Goal: Task Accomplishment & Management: Complete application form

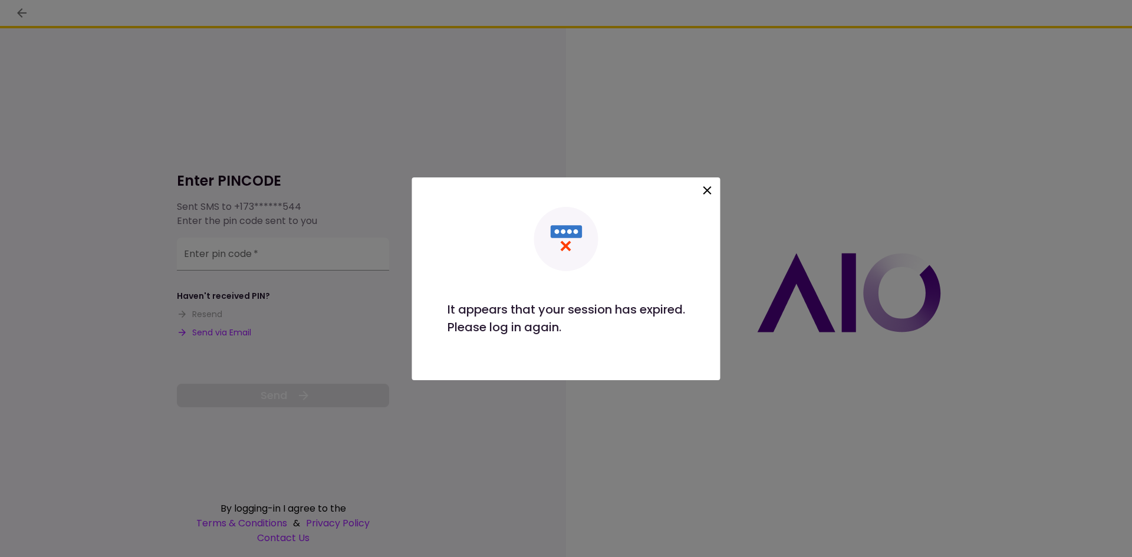
click at [715, 190] on div at bounding box center [707, 192] width 20 height 24
click at [708, 186] on icon at bounding box center [707, 190] width 14 height 14
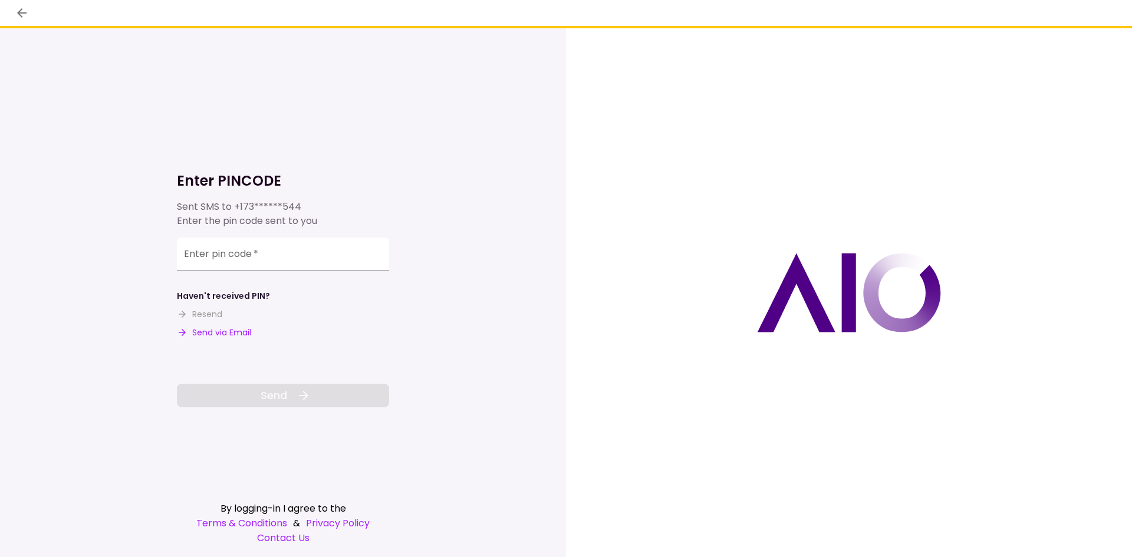
click at [205, 337] on button "Send via Email" at bounding box center [214, 333] width 74 height 12
click at [222, 250] on div "Enter pin code   *" at bounding box center [283, 254] width 212 height 33
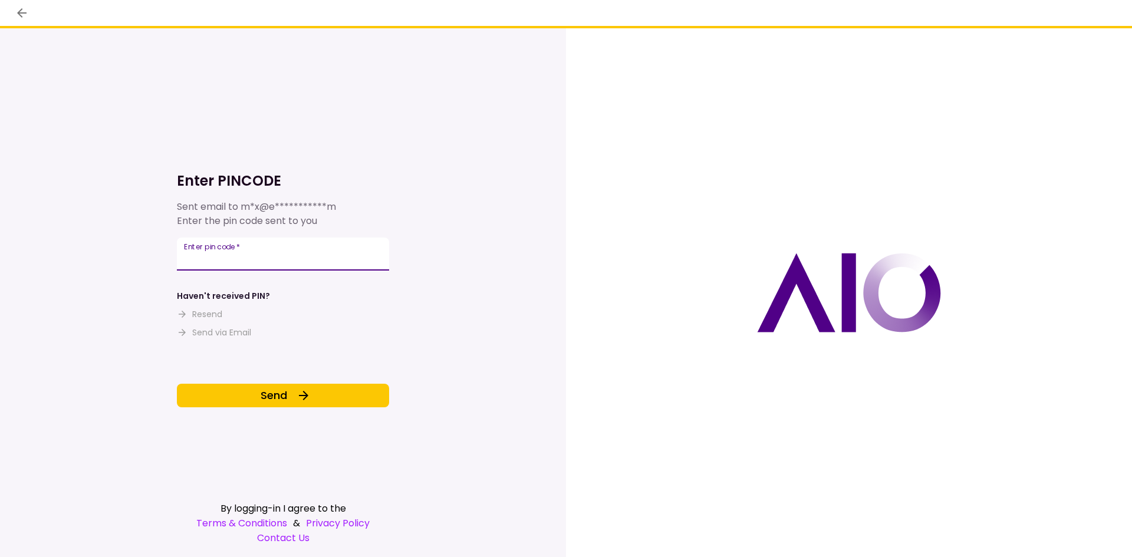
type input "******"
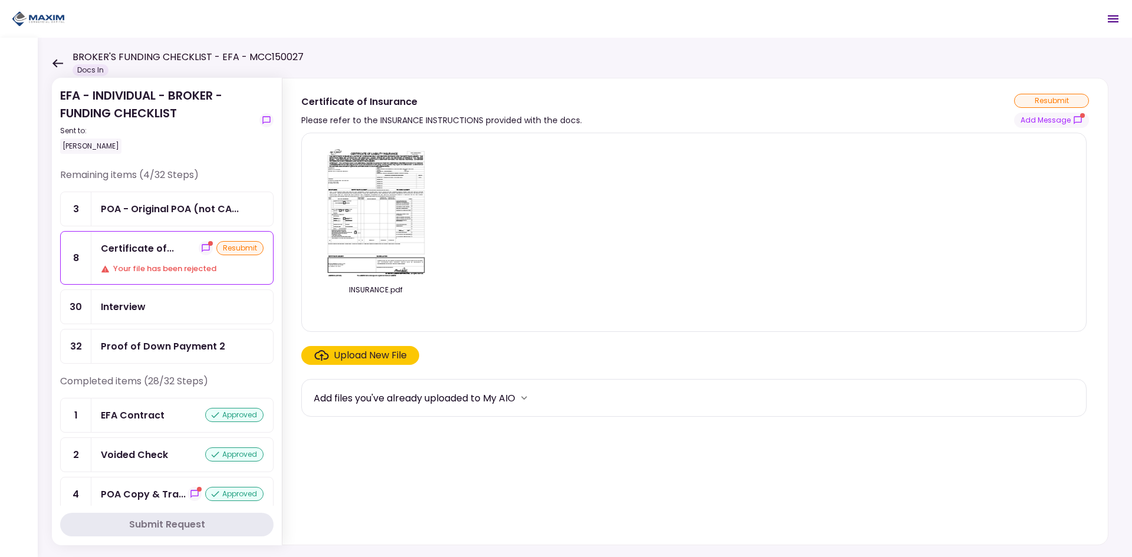
click at [164, 253] on div "Certificate of..." at bounding box center [137, 248] width 73 height 15
click at [1048, 121] on button "Add Message" at bounding box center [1051, 120] width 75 height 15
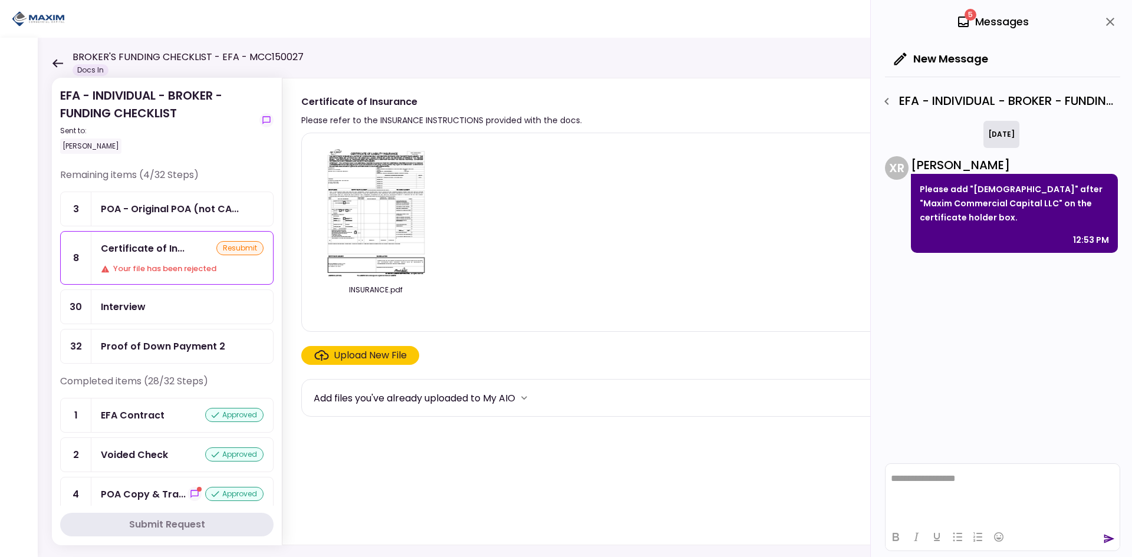
click at [399, 209] on img at bounding box center [375, 210] width 105 height 135
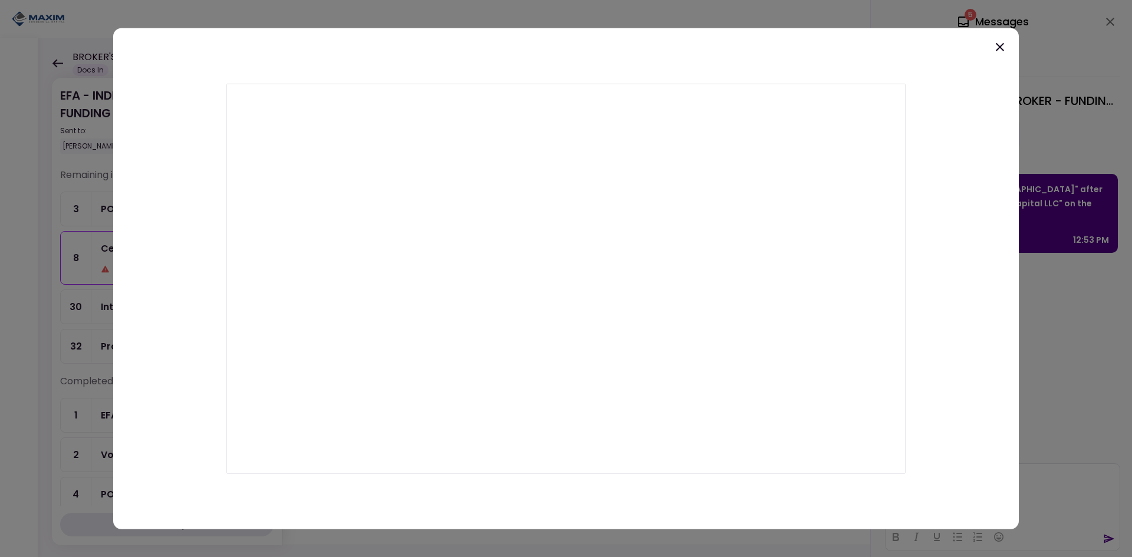
click at [999, 42] on icon at bounding box center [1000, 46] width 14 height 14
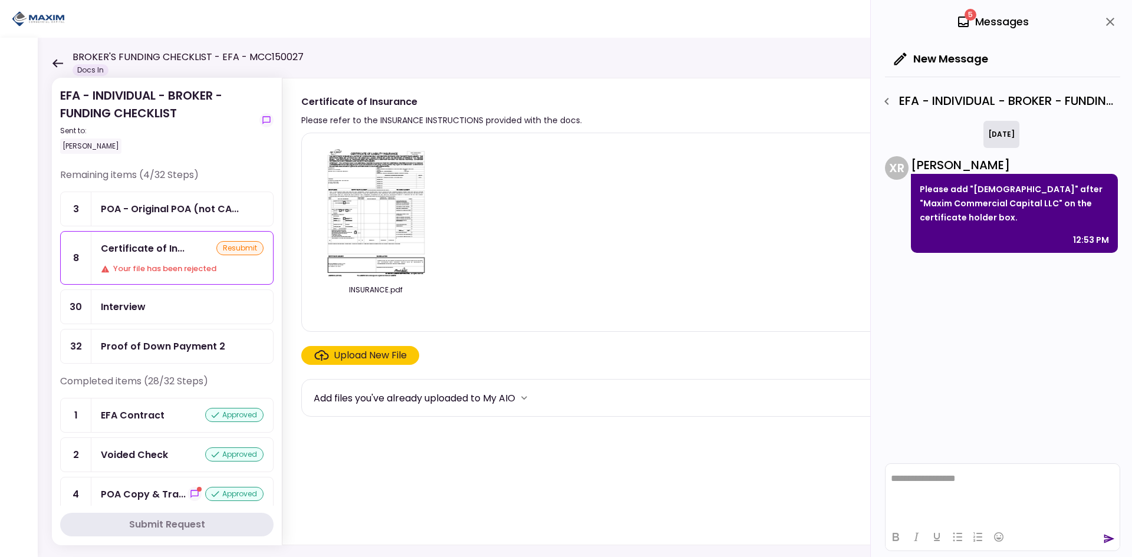
click at [375, 203] on img at bounding box center [375, 210] width 105 height 135
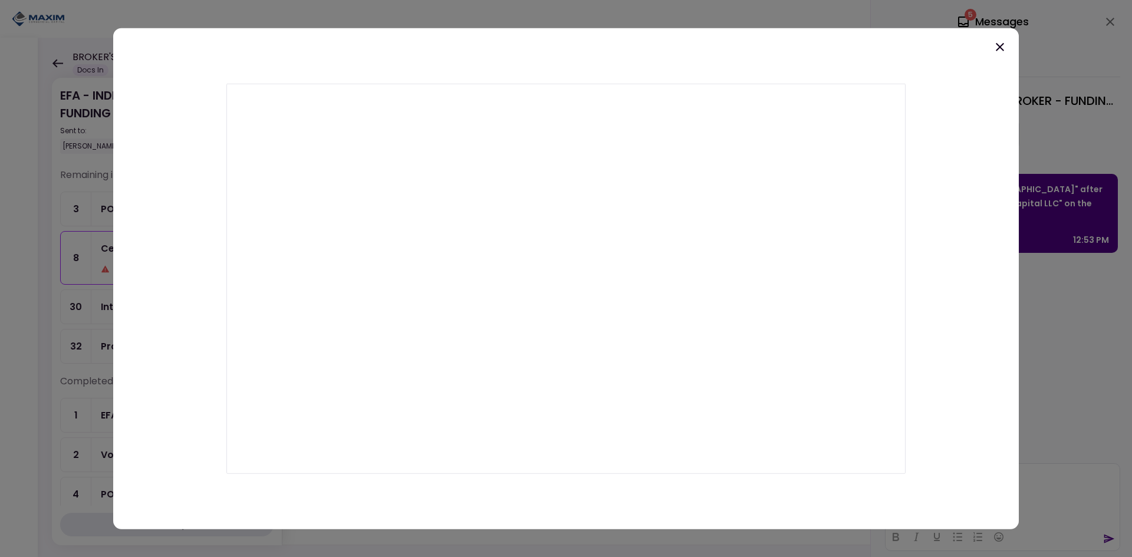
click at [999, 45] on icon at bounding box center [1000, 46] width 14 height 14
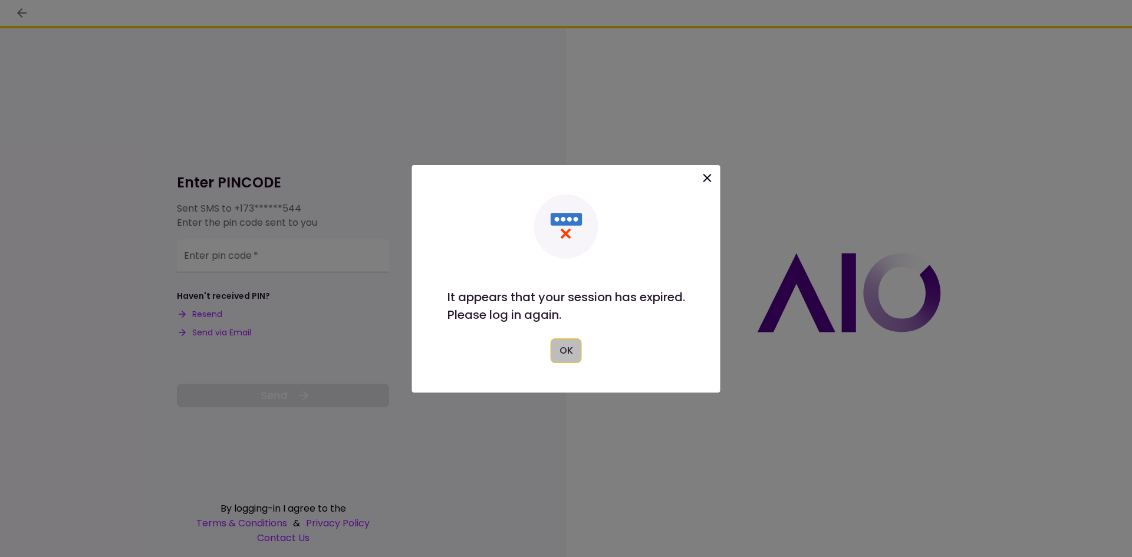
click at [576, 355] on button "OK" at bounding box center [565, 350] width 31 height 25
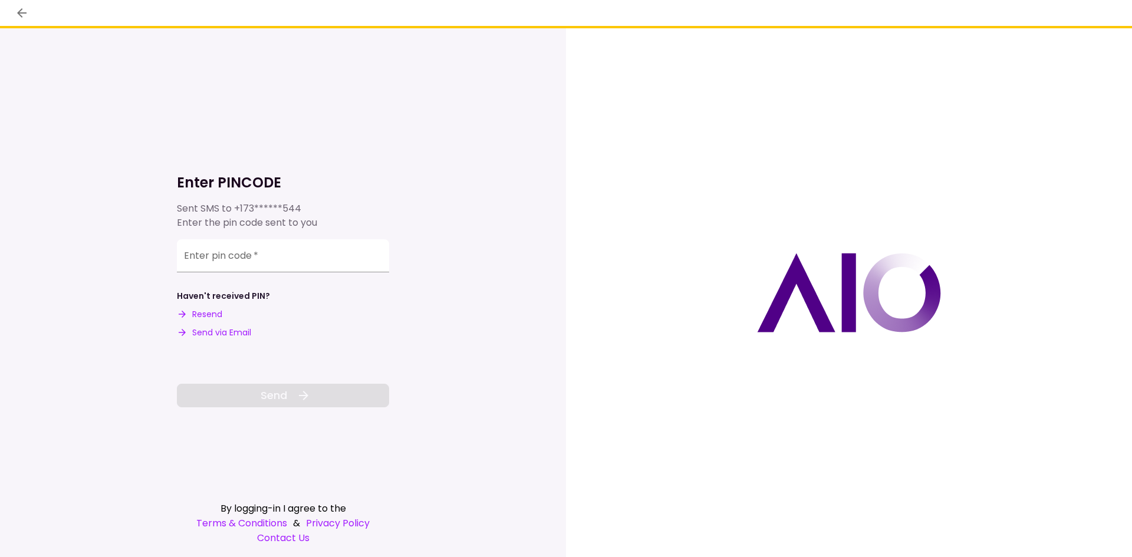
click at [224, 333] on button "Send via Email" at bounding box center [214, 333] width 74 height 12
click at [194, 255] on input "Enter pin code   *" at bounding box center [283, 254] width 212 height 33
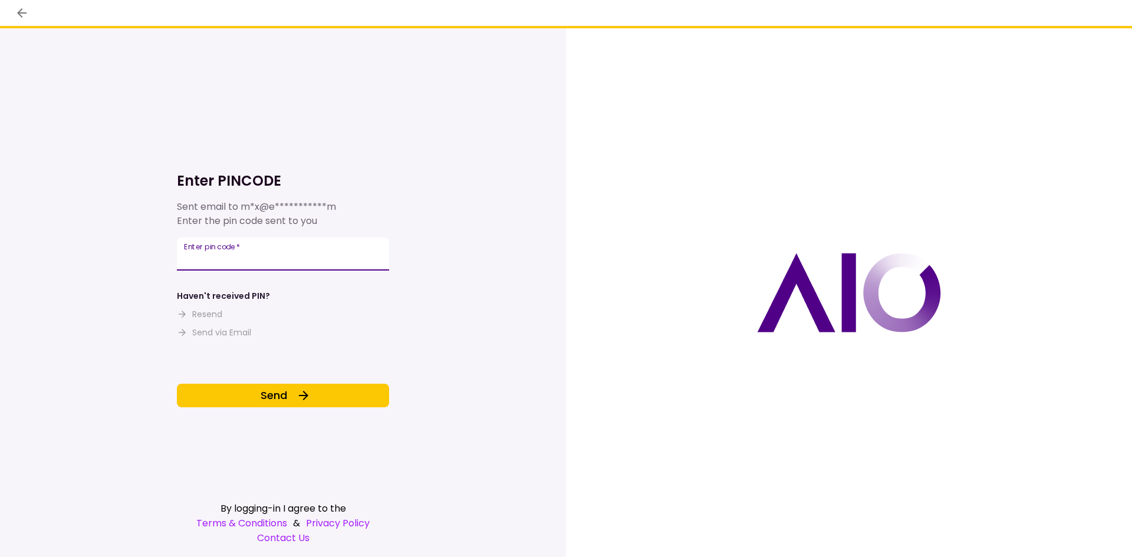
type input "******"
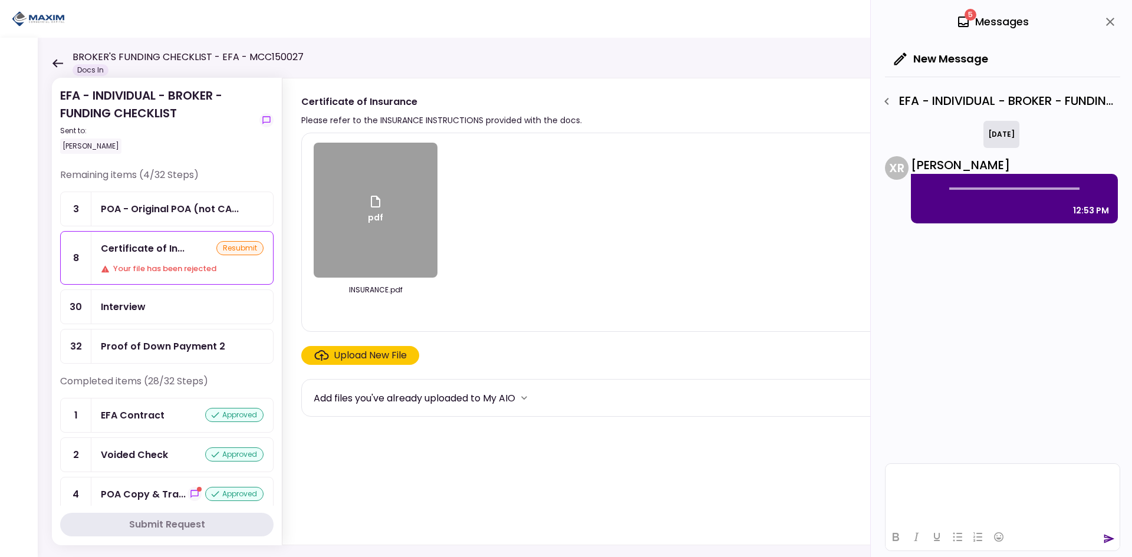
click at [144, 345] on div "Proof of Down Payment 2" at bounding box center [163, 346] width 124 height 15
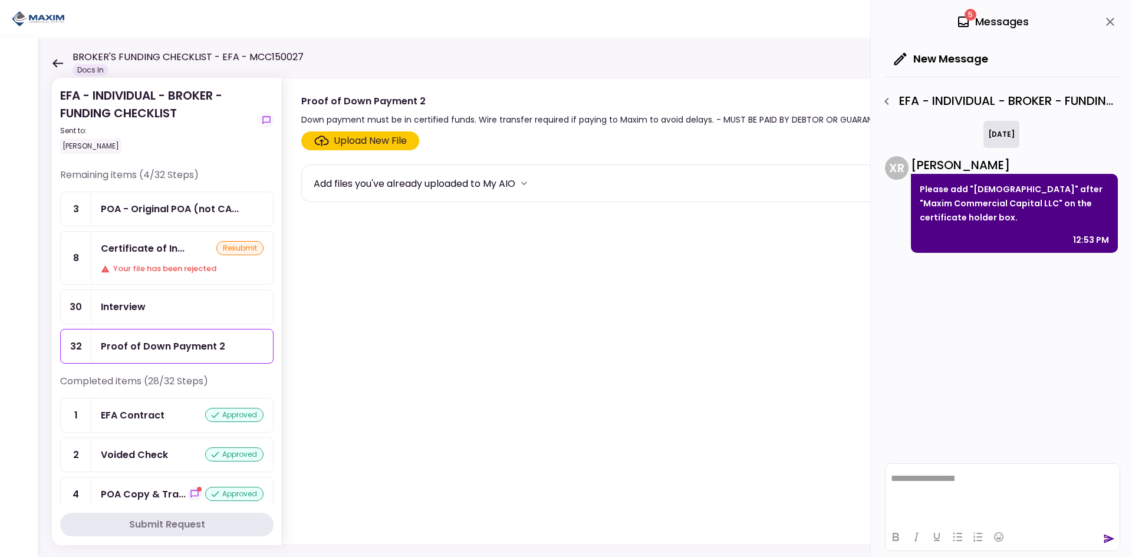
click at [343, 137] on div "Upload New File" at bounding box center [370, 141] width 73 height 14
click at [0, 0] on input "Upload New File" at bounding box center [0, 0] width 0 height 0
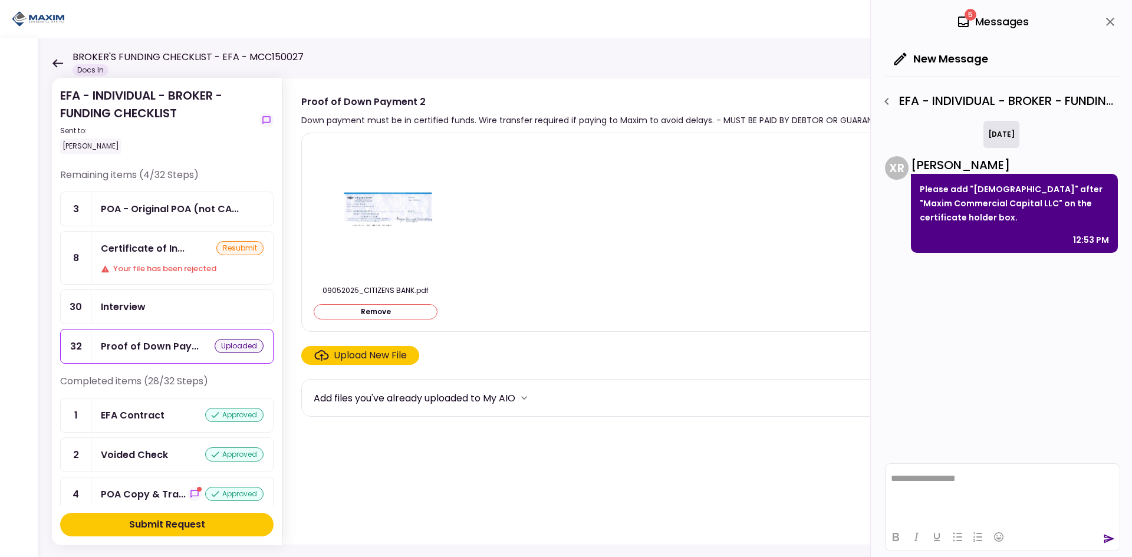
click at [196, 518] on div "Submit Request" at bounding box center [167, 524] width 76 height 14
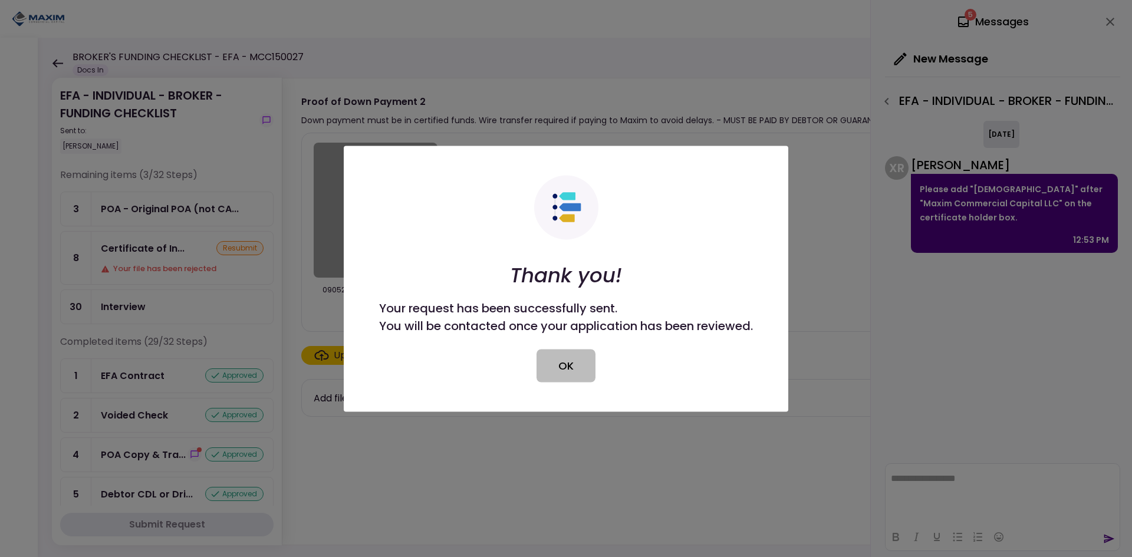
click at [563, 363] on button "OK" at bounding box center [565, 365] width 59 height 33
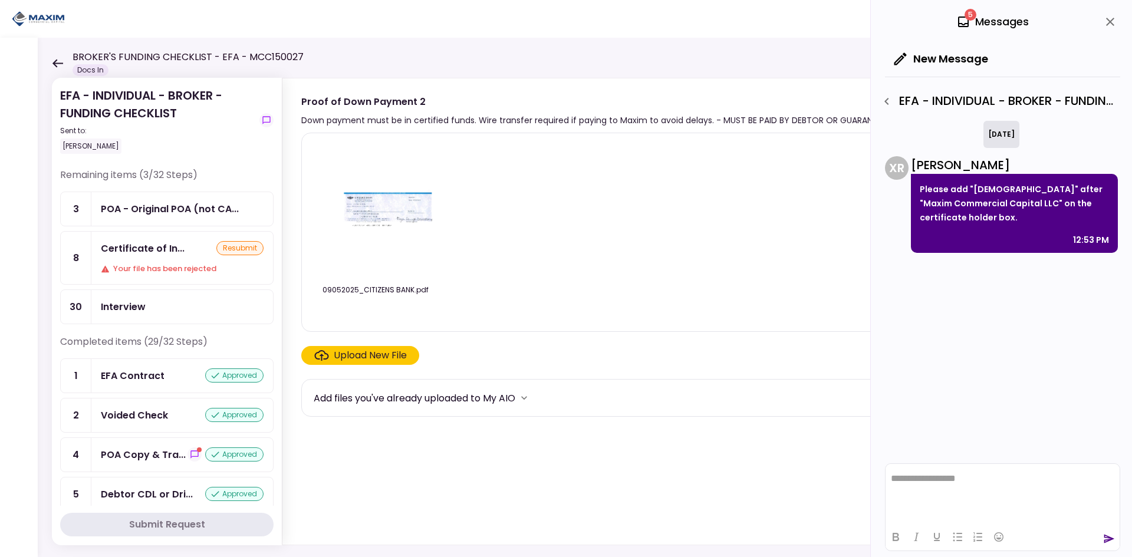
click at [139, 250] on div "Certificate of In..." at bounding box center [143, 248] width 84 height 15
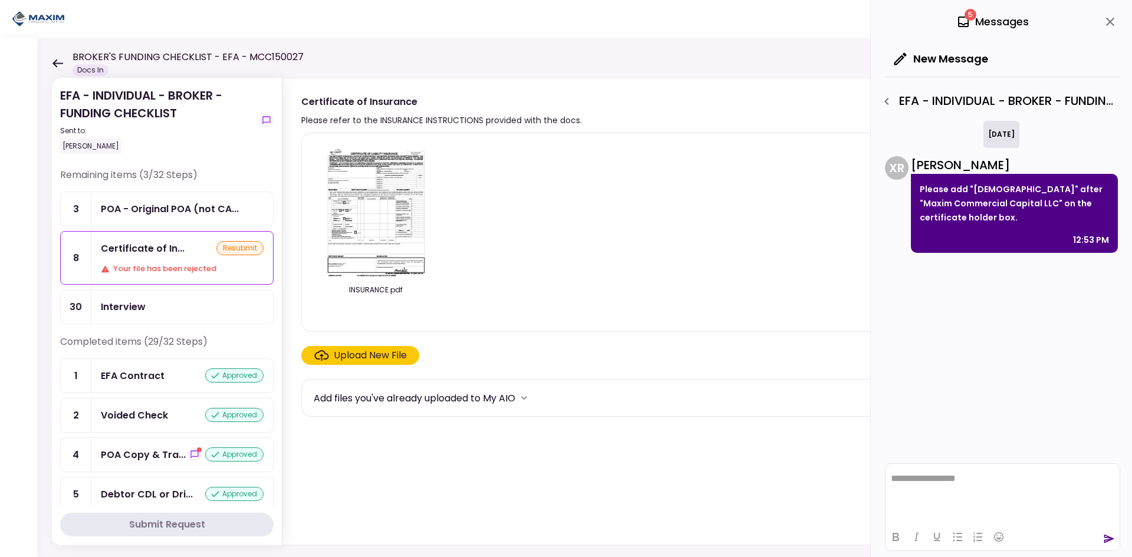
click at [375, 223] on img at bounding box center [375, 210] width 105 height 135
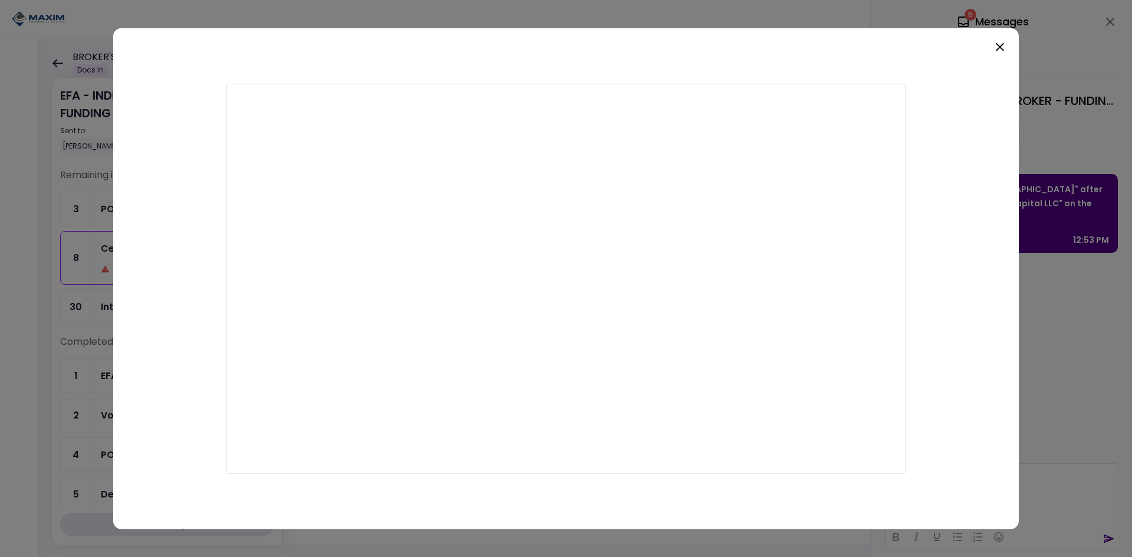
click at [995, 49] on icon at bounding box center [1000, 46] width 14 height 14
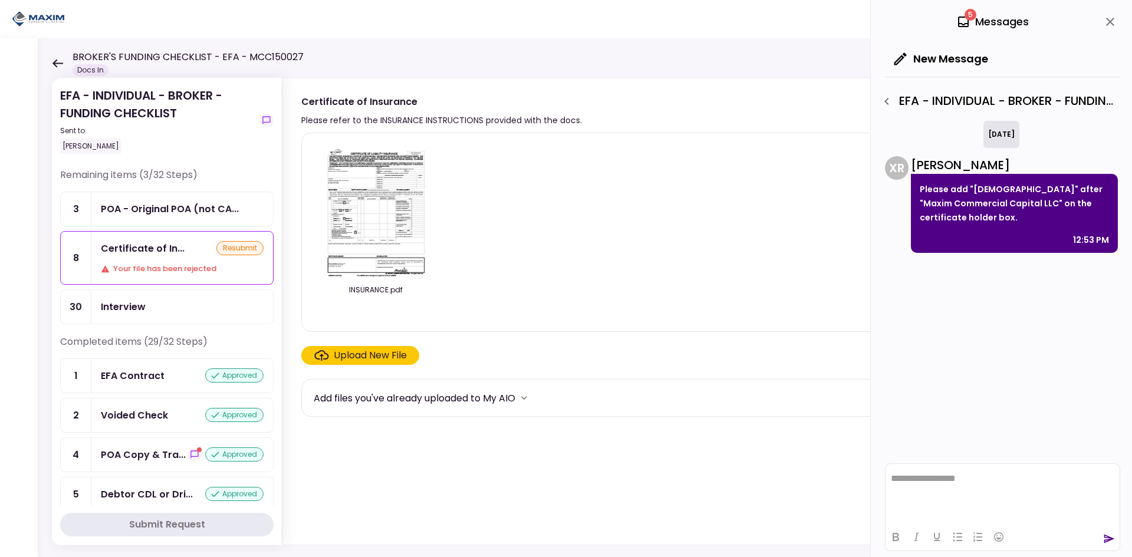
click at [391, 189] on img at bounding box center [375, 210] width 105 height 135
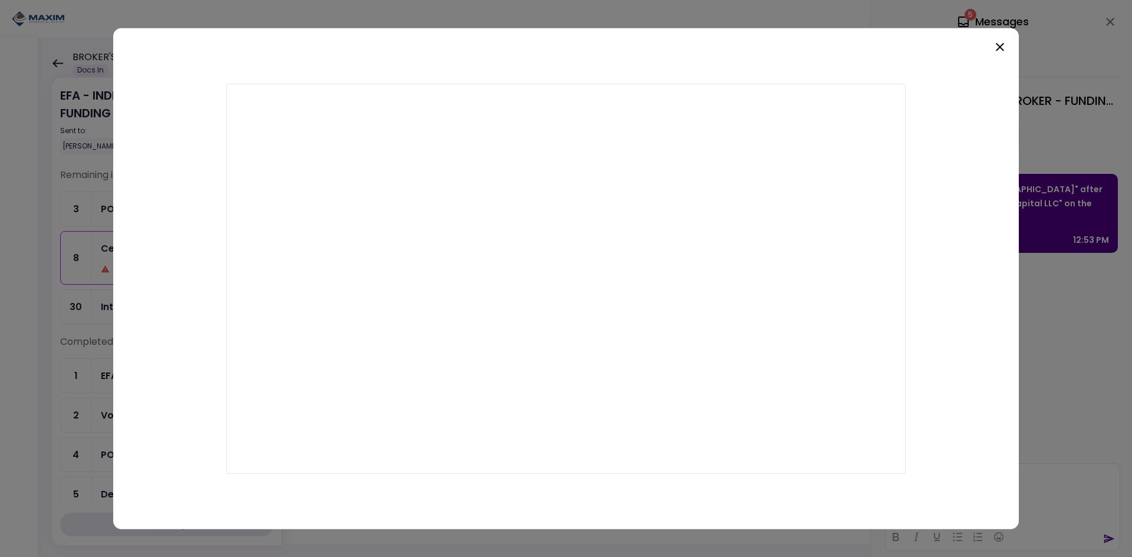
click at [1000, 44] on icon at bounding box center [1000, 46] width 14 height 14
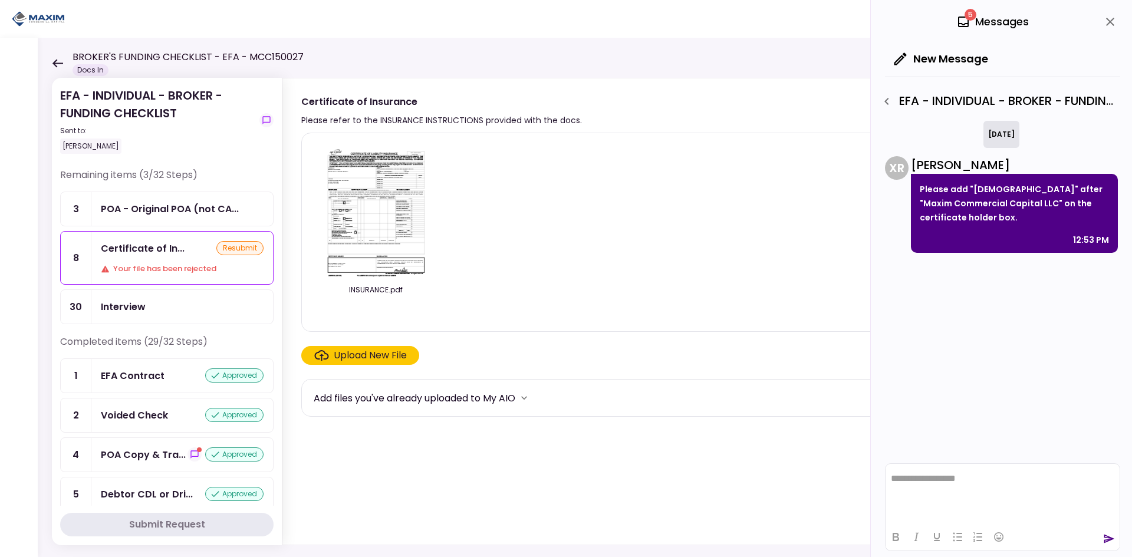
click at [373, 211] on img at bounding box center [375, 210] width 105 height 135
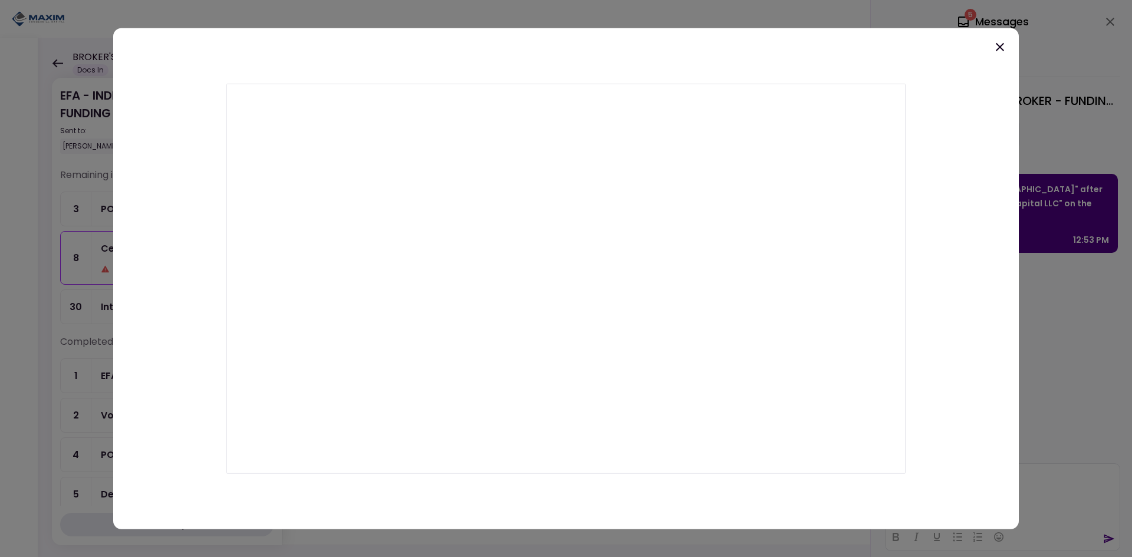
click at [997, 39] on icon at bounding box center [1000, 46] width 14 height 14
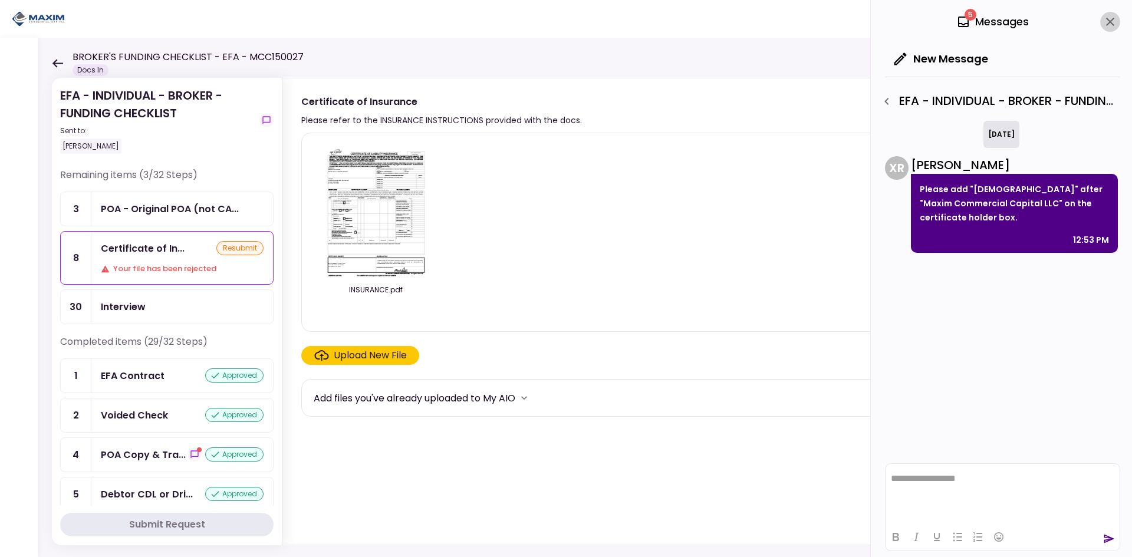
click at [1107, 19] on icon "close" at bounding box center [1110, 22] width 8 height 8
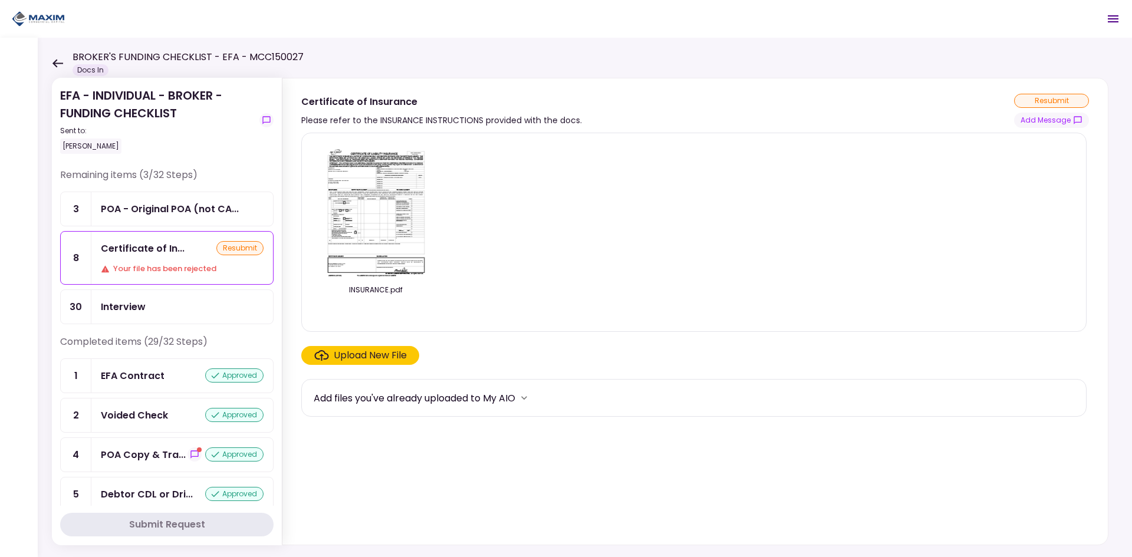
click at [388, 213] on img at bounding box center [375, 210] width 105 height 135
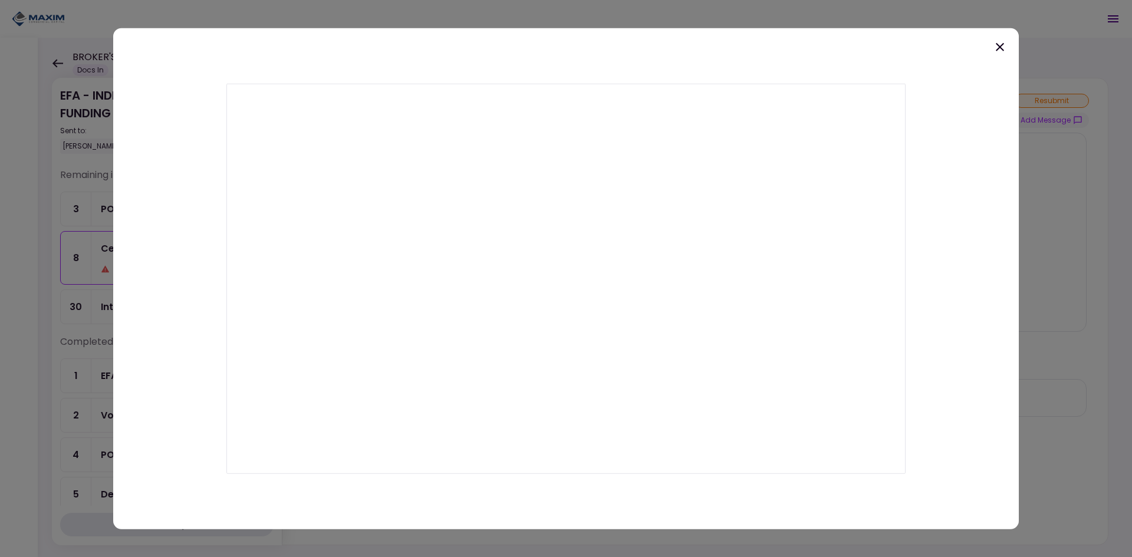
click at [1003, 46] on icon at bounding box center [1000, 46] width 14 height 14
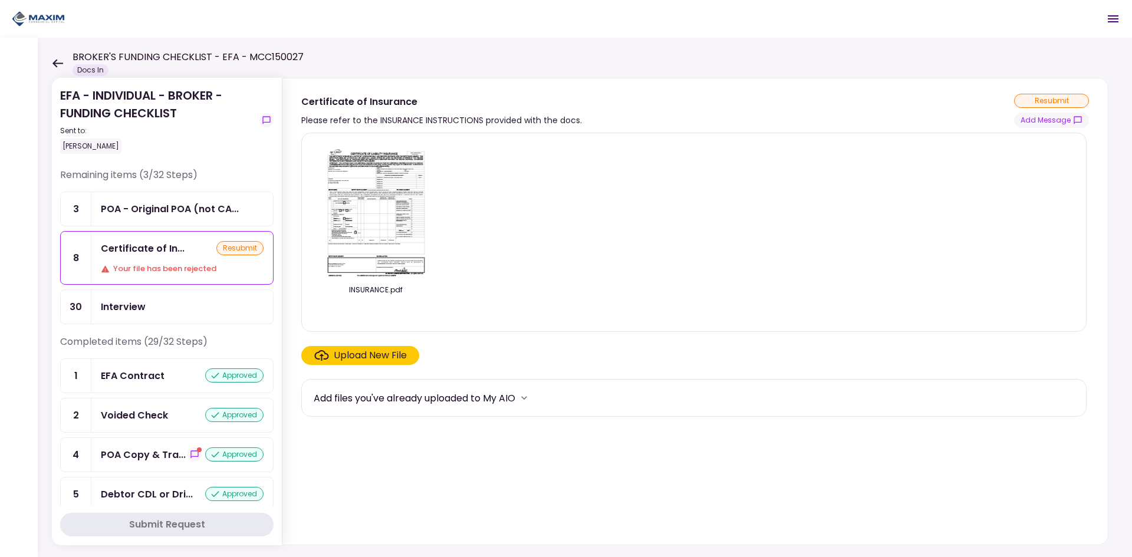
click at [131, 263] on div "Your file has been rejected" at bounding box center [182, 269] width 163 height 12
click at [351, 365] on section "INSURANCE.pdf Upload New File Add files you've already uploaded to My AIO" at bounding box center [694, 336] width 787 height 407
click at [352, 362] on div "Upload New File" at bounding box center [370, 355] width 73 height 14
click at [0, 0] on input "Upload New File" at bounding box center [0, 0] width 0 height 0
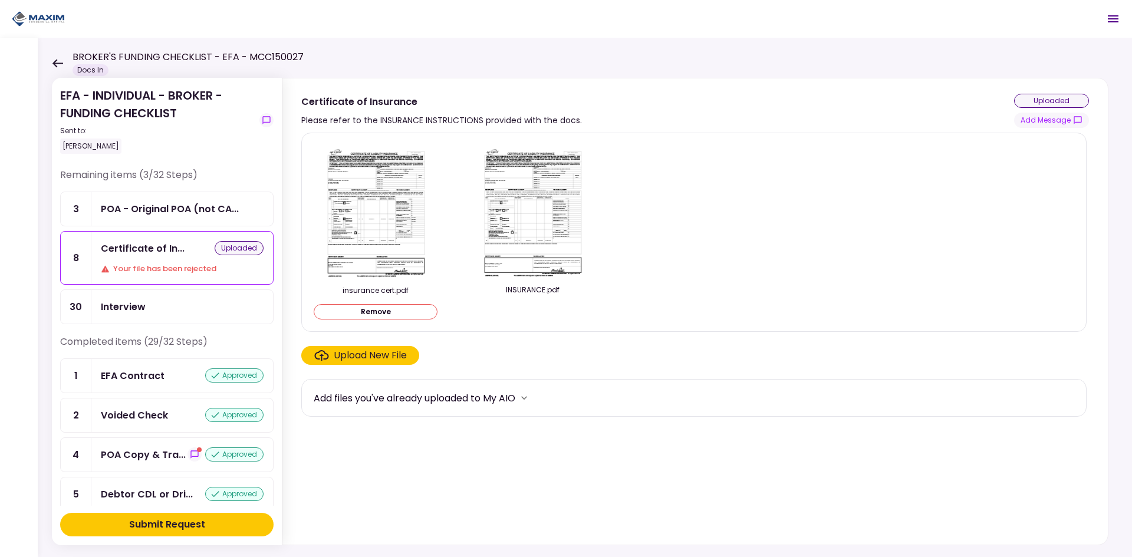
click at [177, 530] on div "Submit Request" at bounding box center [167, 524] width 76 height 14
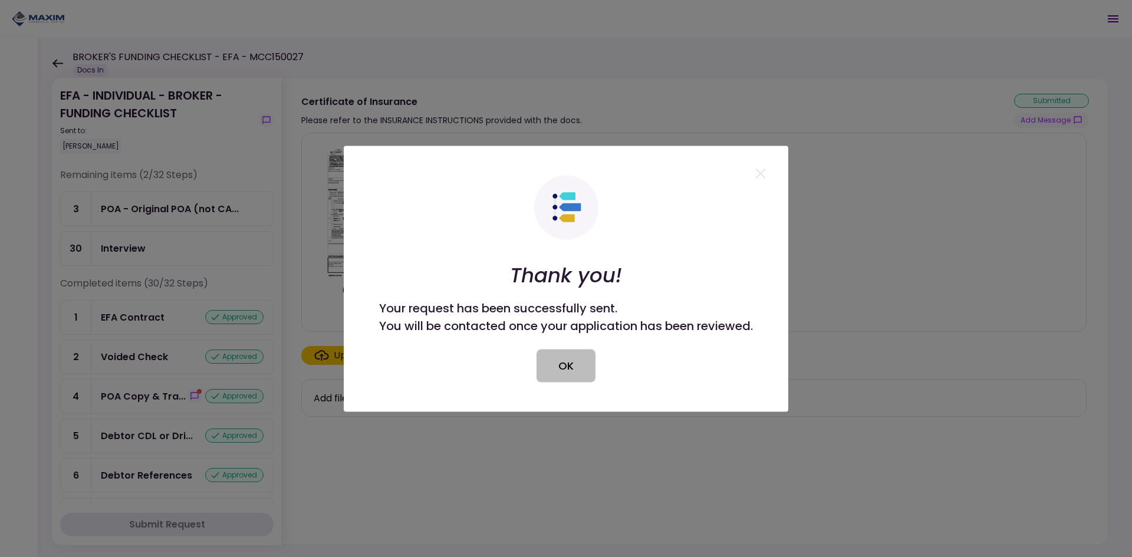
click at [578, 363] on button "OK" at bounding box center [565, 365] width 59 height 33
